Goal: Transaction & Acquisition: Purchase product/service

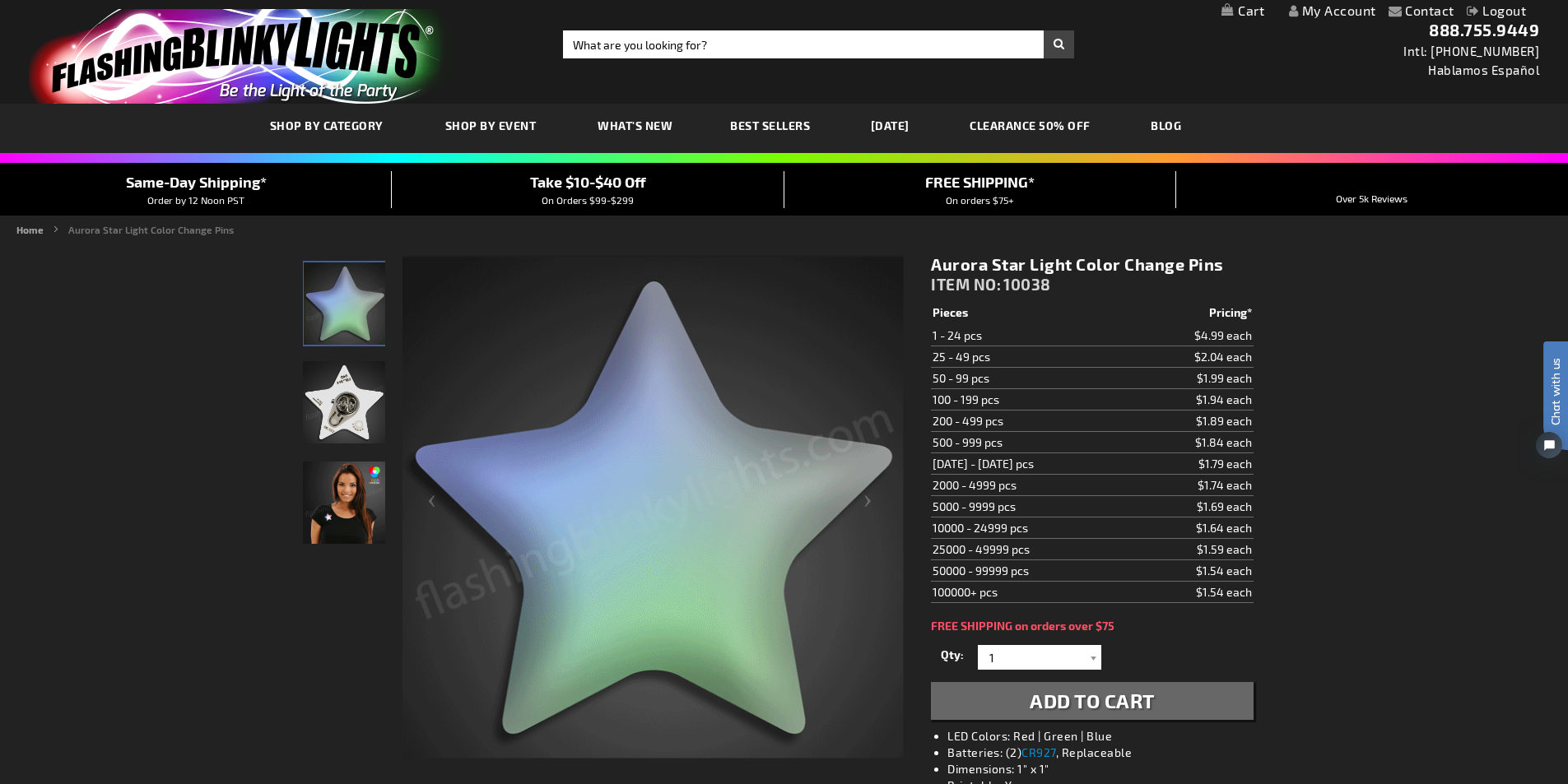
click at [198, 42] on img "store logo" at bounding box center [241, 56] width 424 height 94
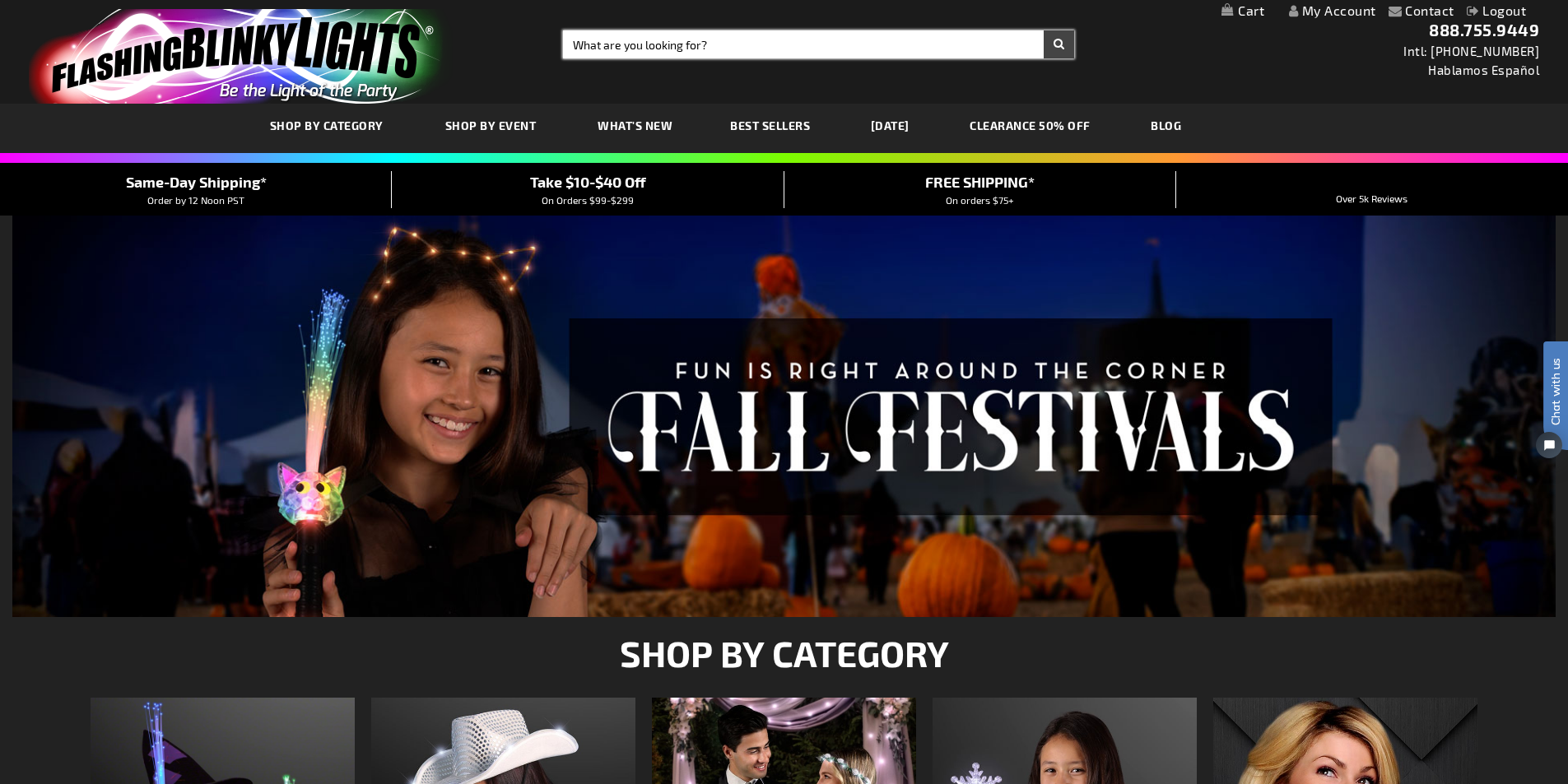
click at [595, 42] on input "Search" at bounding box center [819, 45] width 511 height 28
type input "ice"
click at [1044, 31] on button "Search" at bounding box center [1059, 45] width 31 height 28
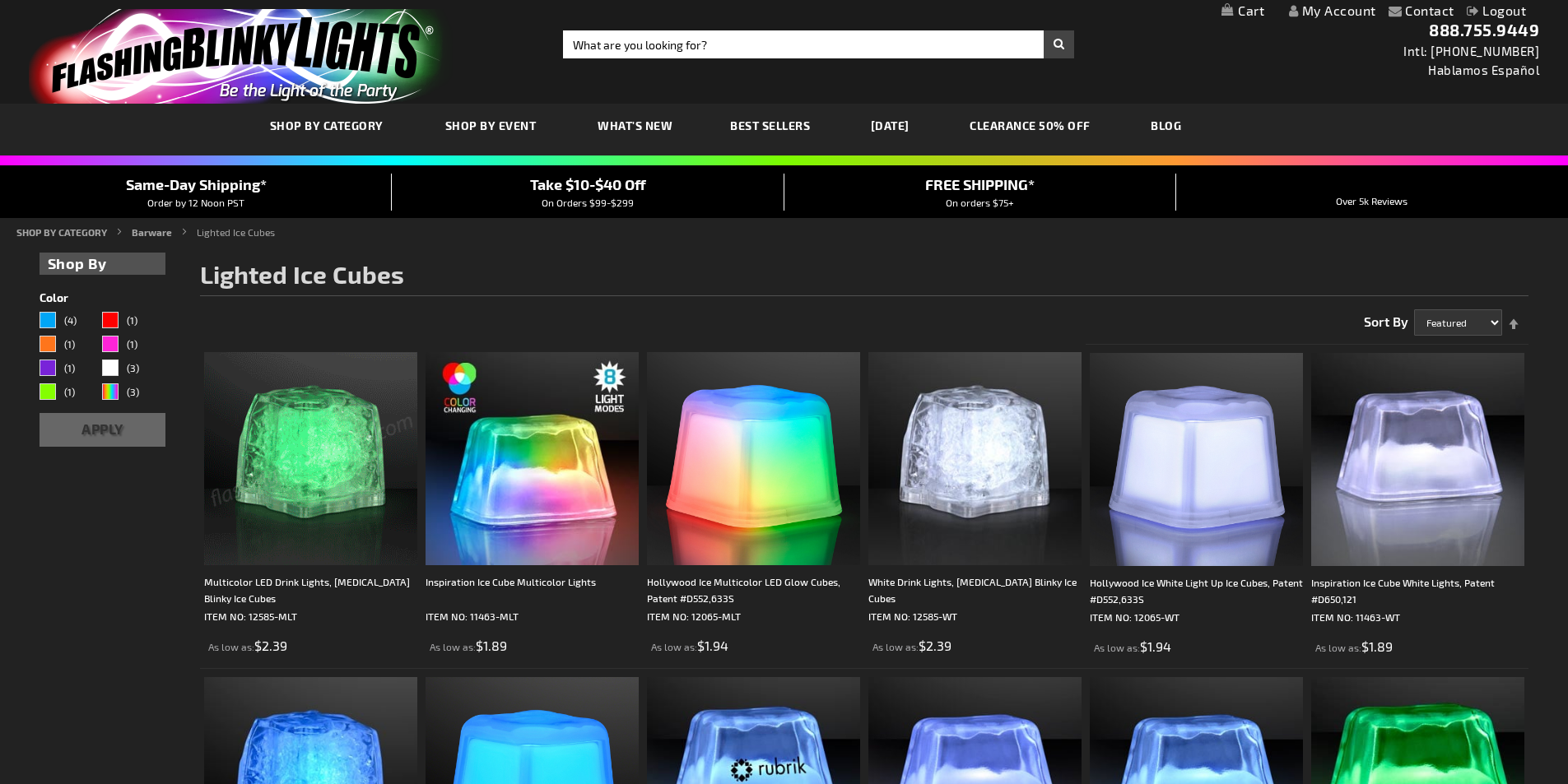
click at [300, 514] on img at bounding box center [311, 459] width 213 height 213
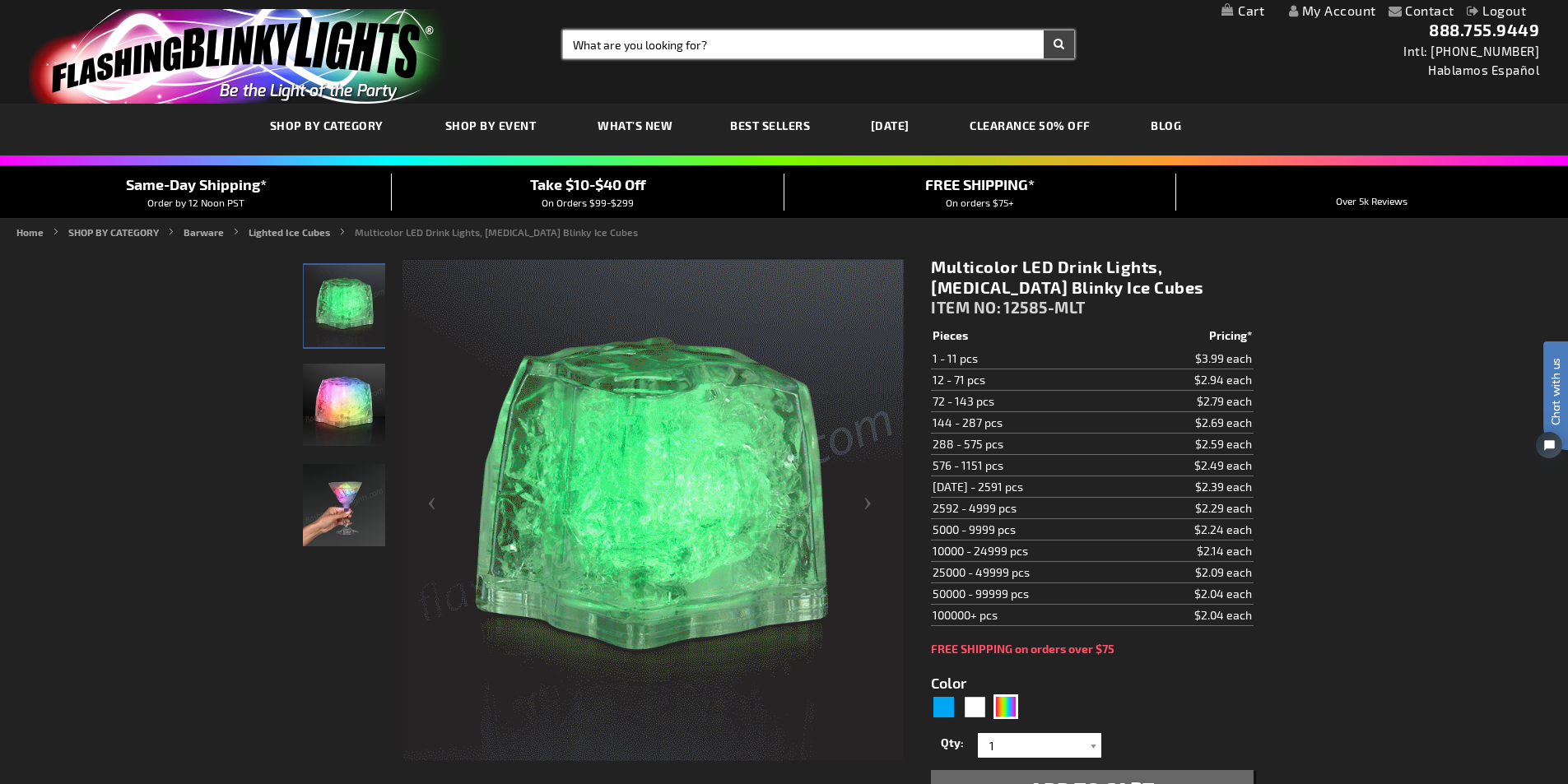
click at [700, 48] on input "Search" at bounding box center [819, 45] width 511 height 28
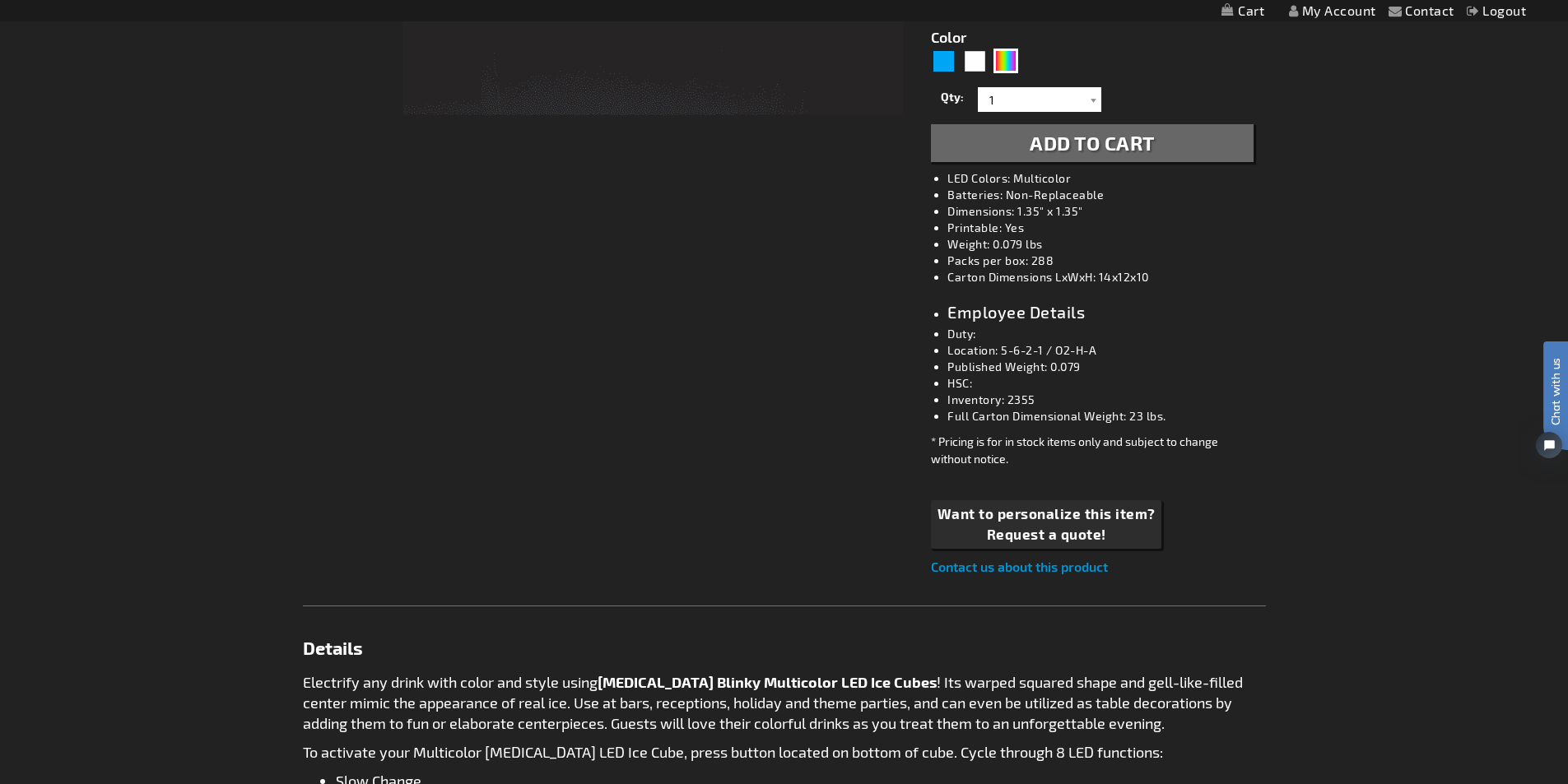
scroll to position [658, 0]
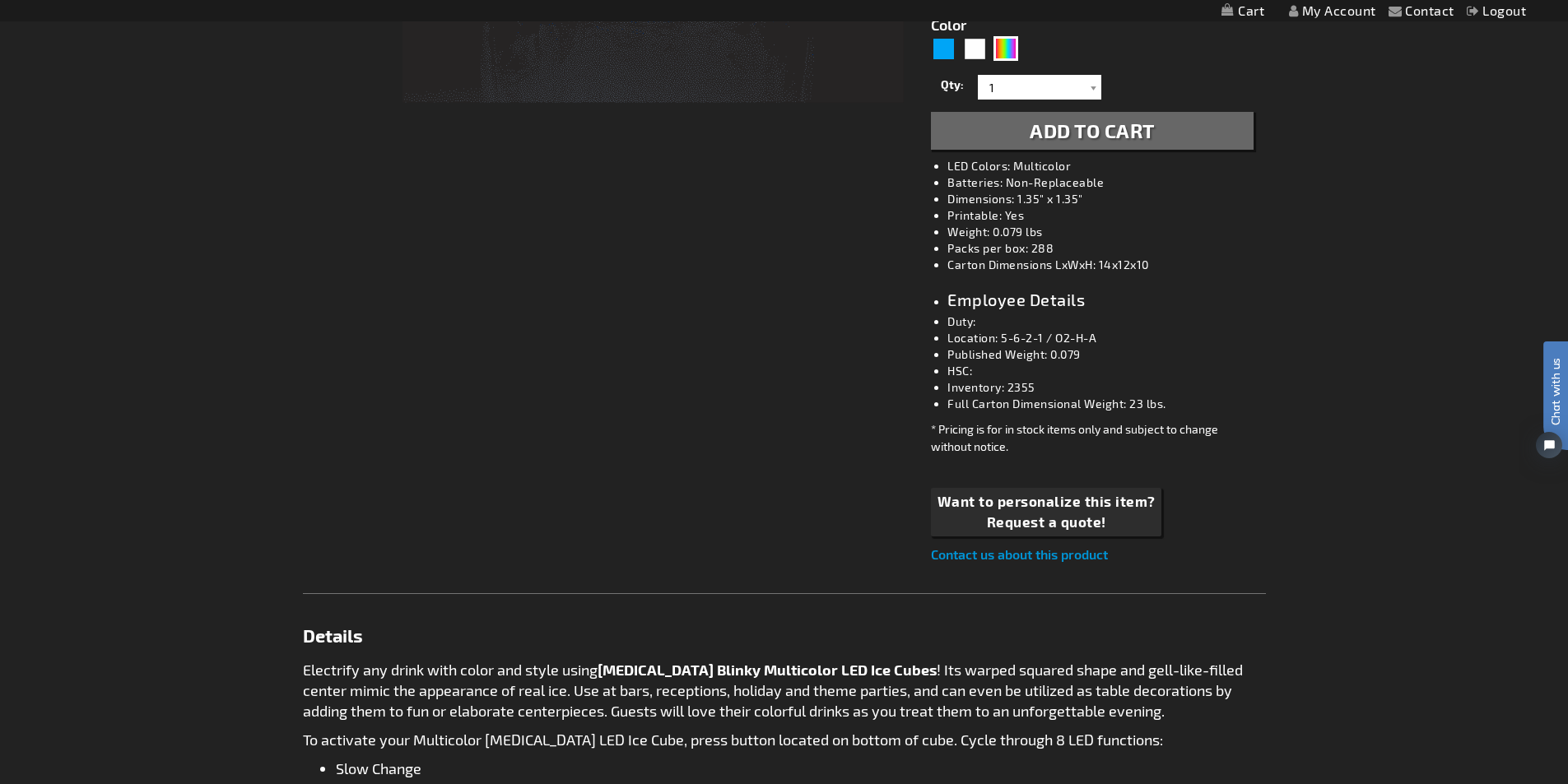
type input "glo"
